Goal: Information Seeking & Learning: Learn about a topic

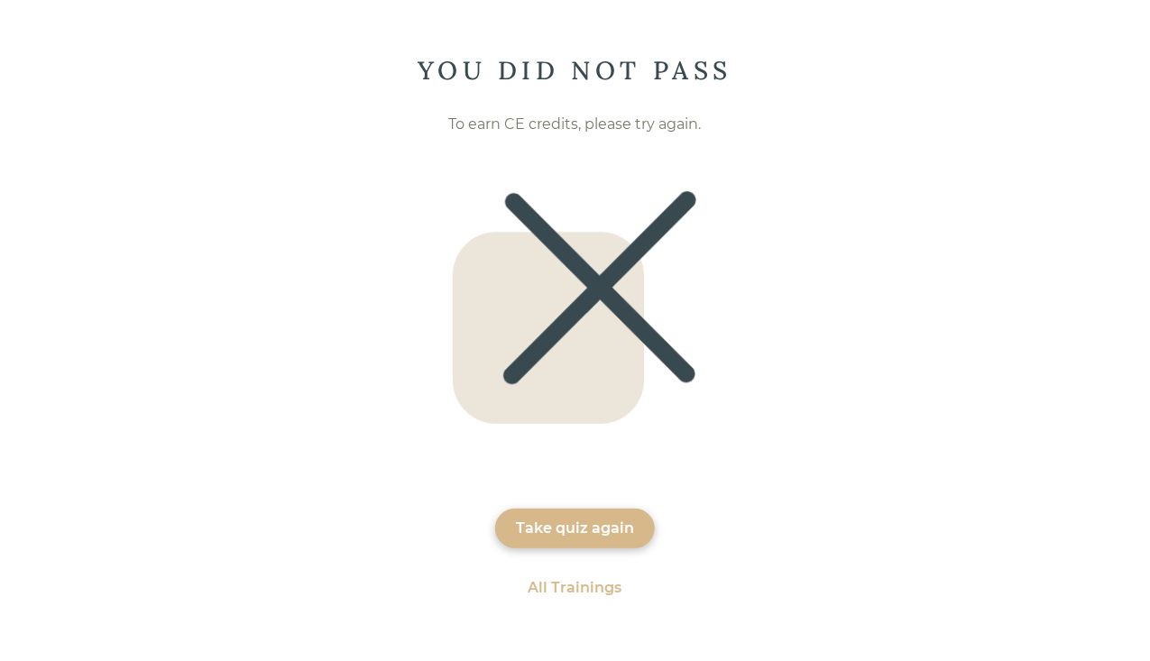
click at [596, 530] on div "Take quiz again" at bounding box center [575, 529] width 118 height 22
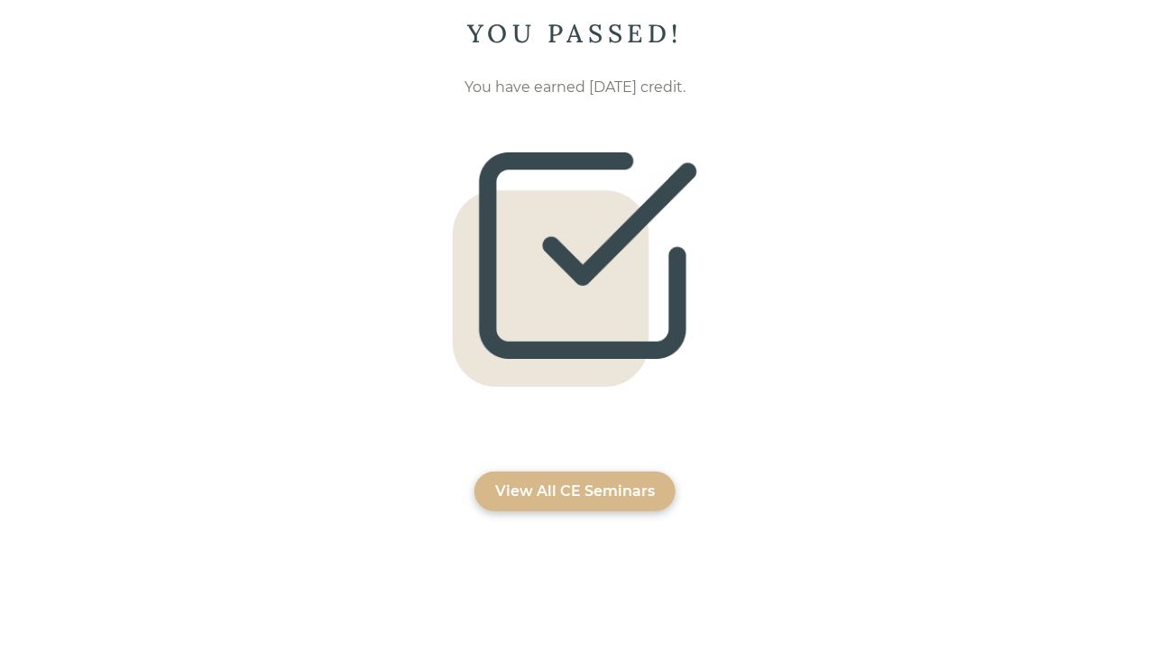
scroll to position [54, 0]
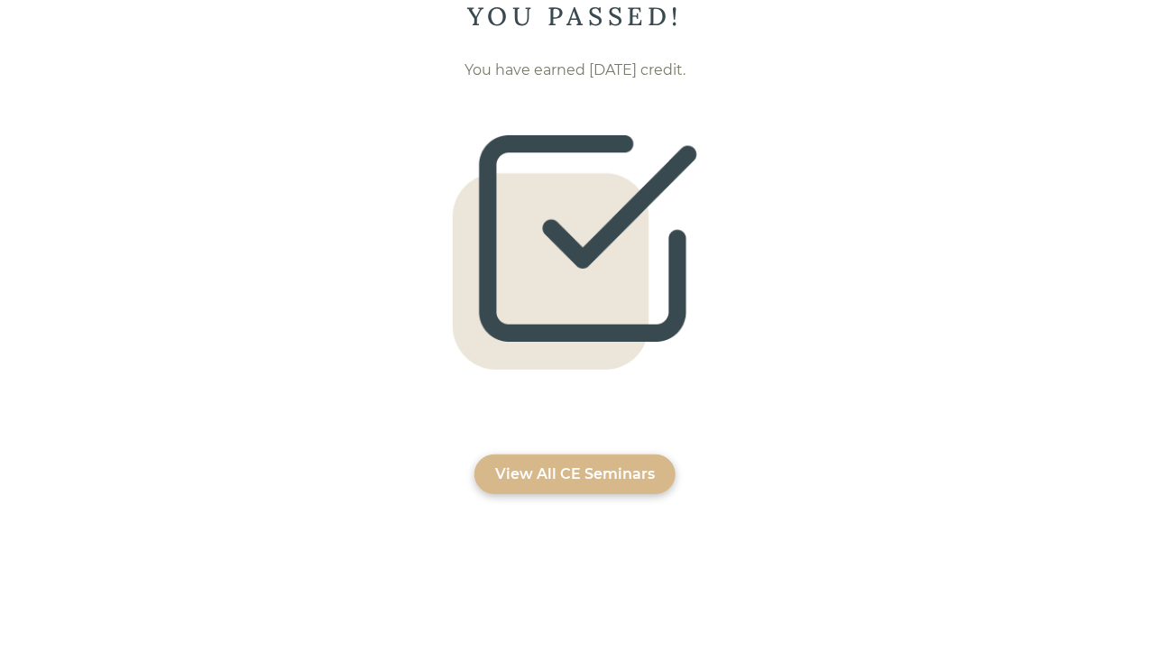
click at [598, 454] on div "YOU PASSED! You have earned 1 CE credit. View All CE Seminars" at bounding box center [575, 247] width 1150 height 494
click at [598, 466] on div "View All CE Seminars" at bounding box center [575, 475] width 160 height 22
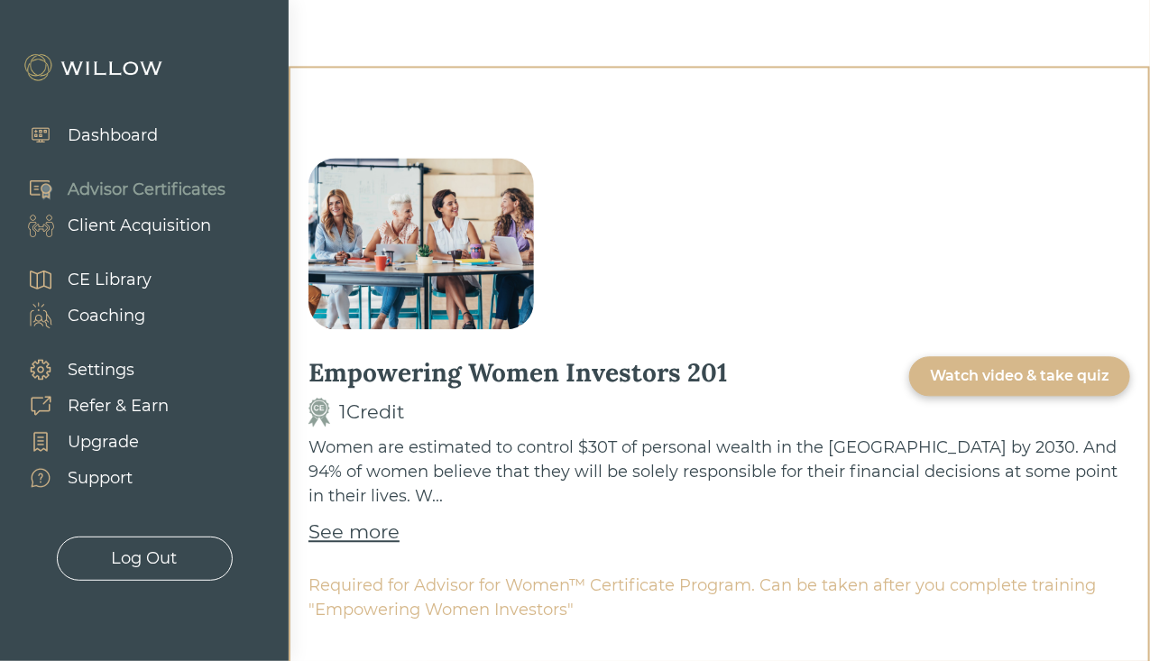
scroll to position [1573, 0]
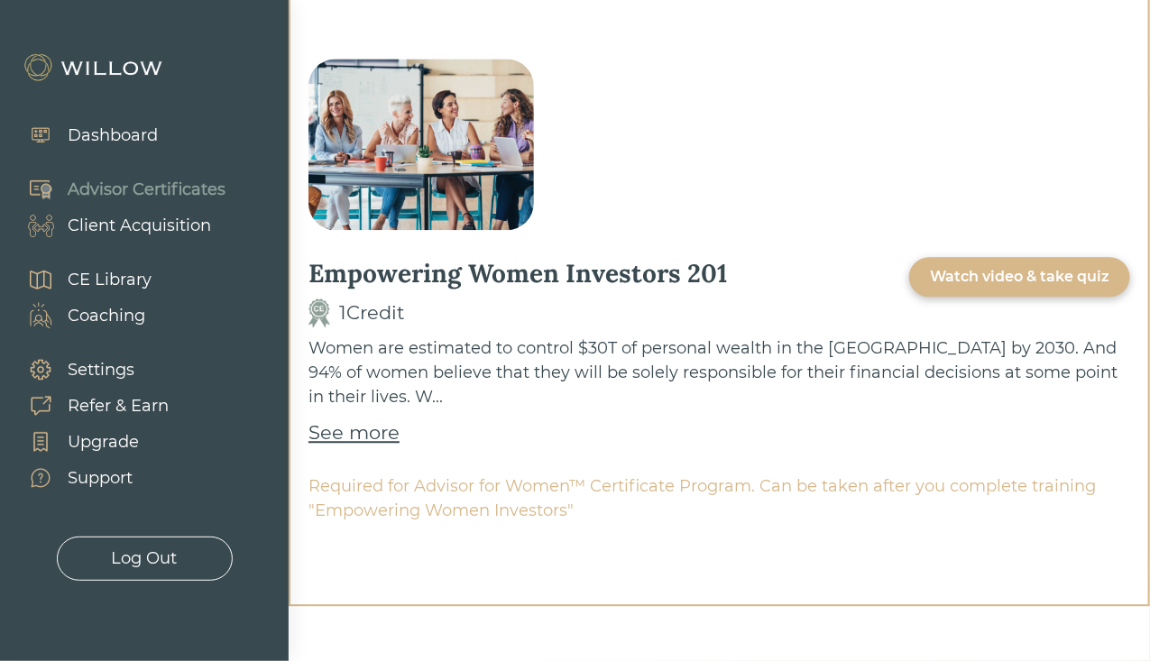
click at [1041, 287] on div "Watch video & take quiz" at bounding box center [1019, 277] width 221 height 40
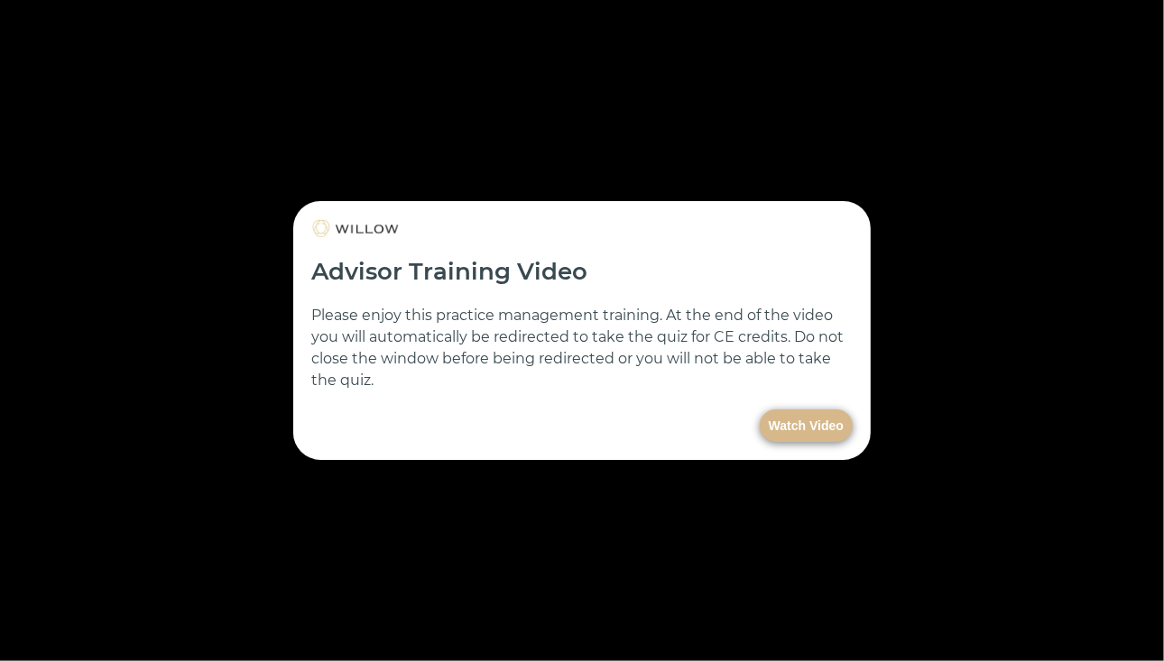
click at [787, 422] on button "Watch Video" at bounding box center [806, 426] width 93 height 32
